Goal: Navigation & Orientation: Find specific page/section

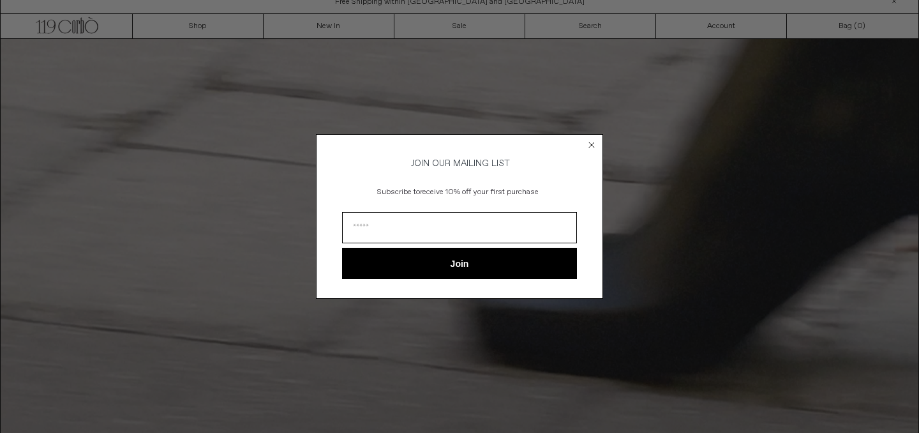
click at [593, 139] on circle "Close dialog" at bounding box center [592, 144] width 12 height 12
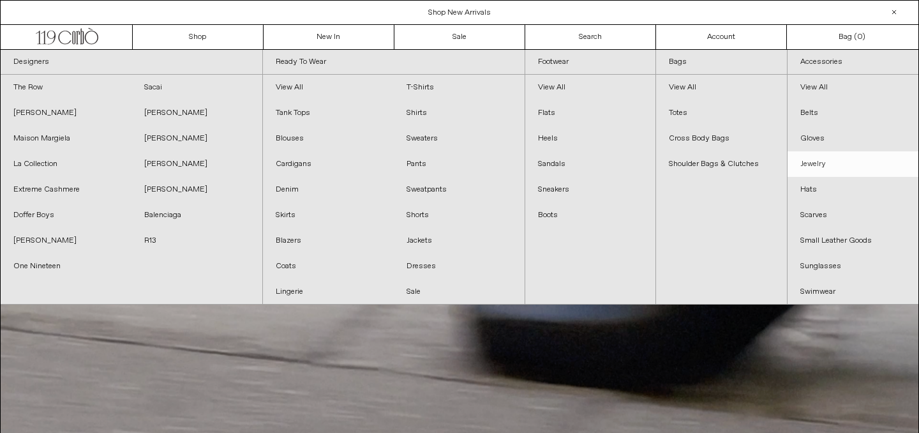
click at [830, 164] on link "Jewelry" at bounding box center [852, 164] width 131 height 26
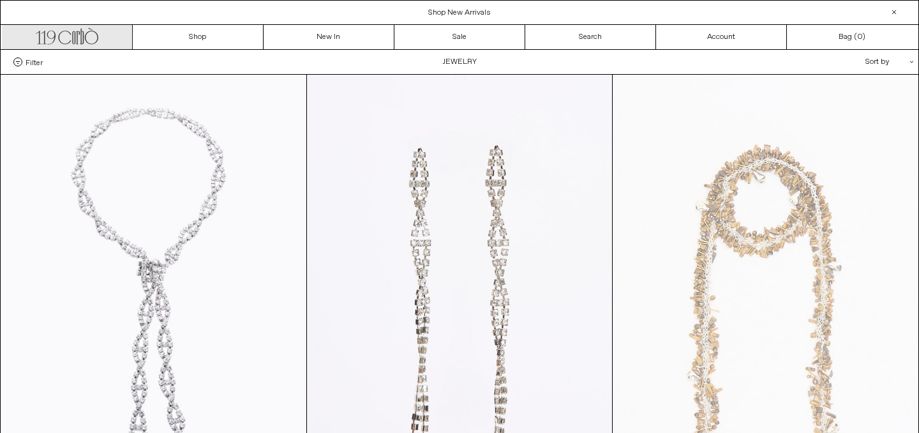
click at [62, 34] on icon ".cls-1, .cls-2 { fill: #231f20; stroke: #231f20; stroke-miterlimit: 10; stroke-…" at bounding box center [67, 35] width 63 height 19
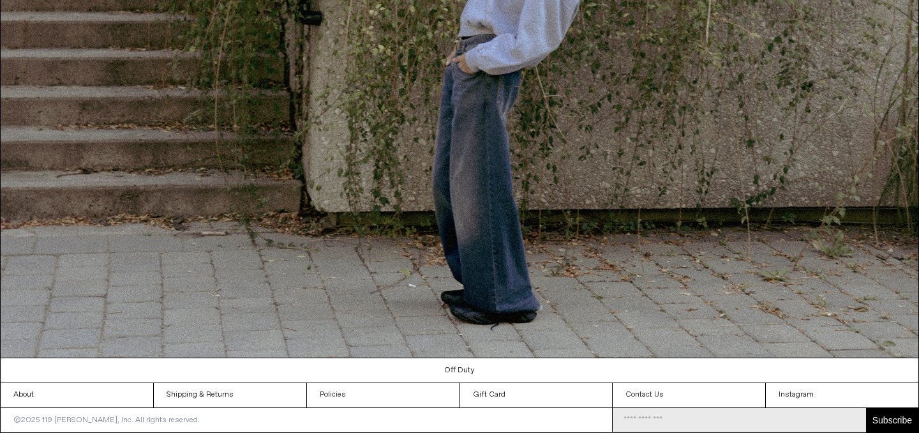
scroll to position [1408, 0]
click at [640, 392] on link "Contact Us" at bounding box center [689, 395] width 153 height 24
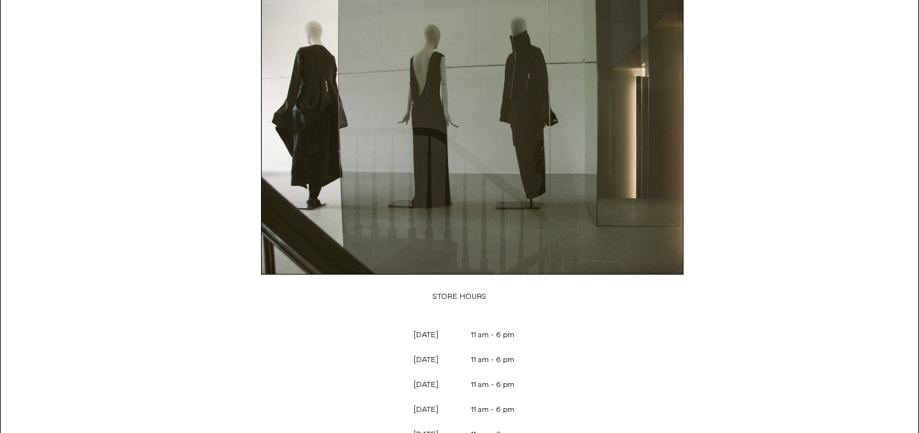
scroll to position [445, 0]
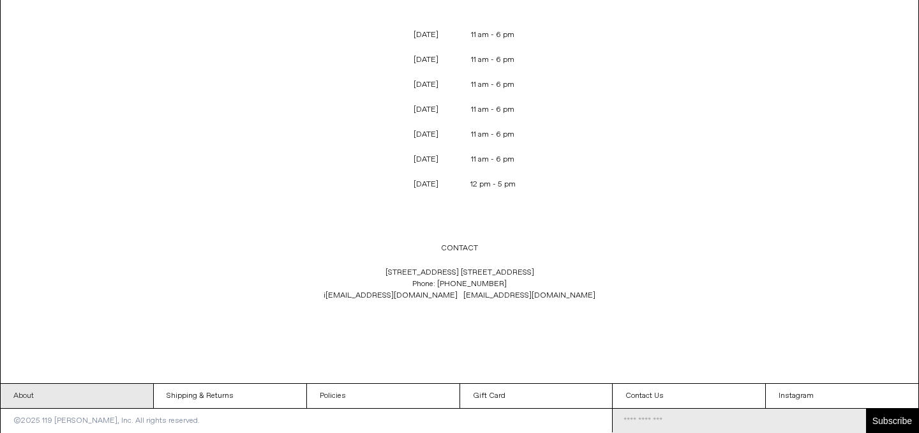
click at [41, 390] on link "About" at bounding box center [77, 395] width 153 height 24
